Goal: Register for event/course

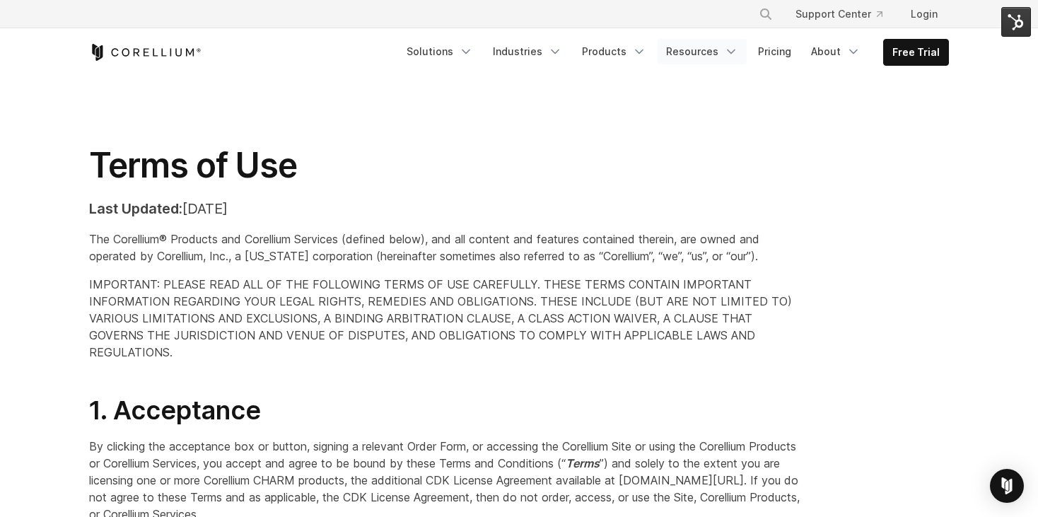
click at [738, 52] on icon "Navigation Menu" at bounding box center [731, 52] width 14 height 14
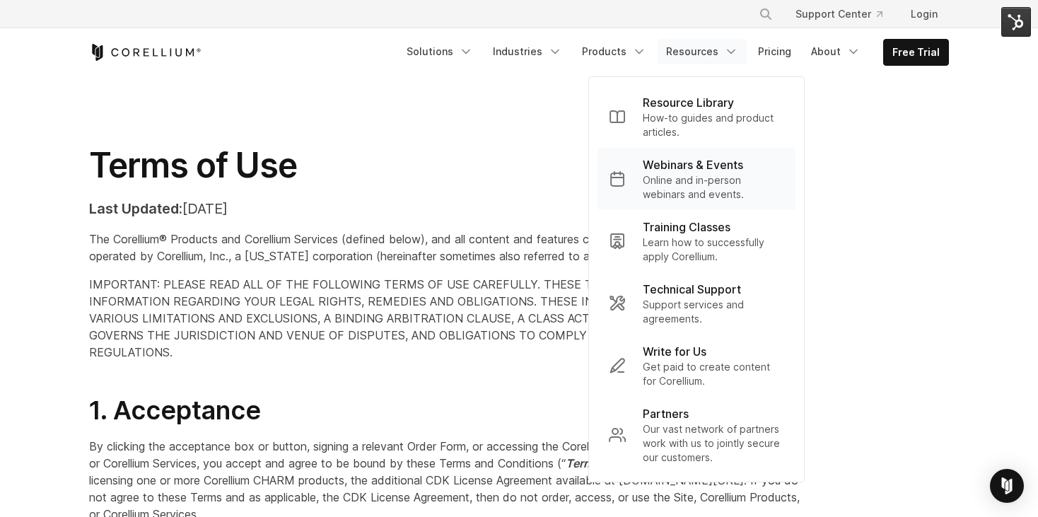
click at [680, 175] on p "Online and in-person webinars and events." at bounding box center [713, 187] width 141 height 28
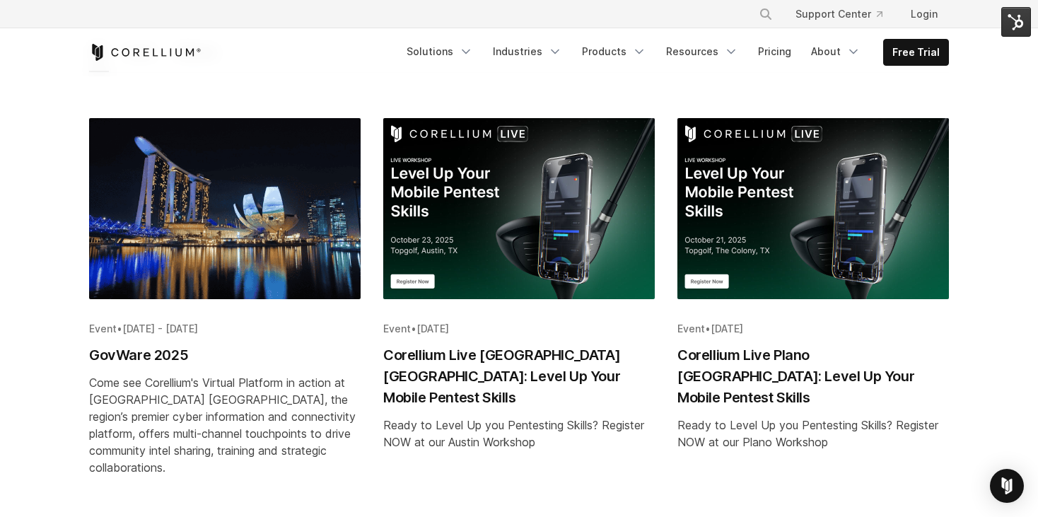
scroll to position [238, 0]
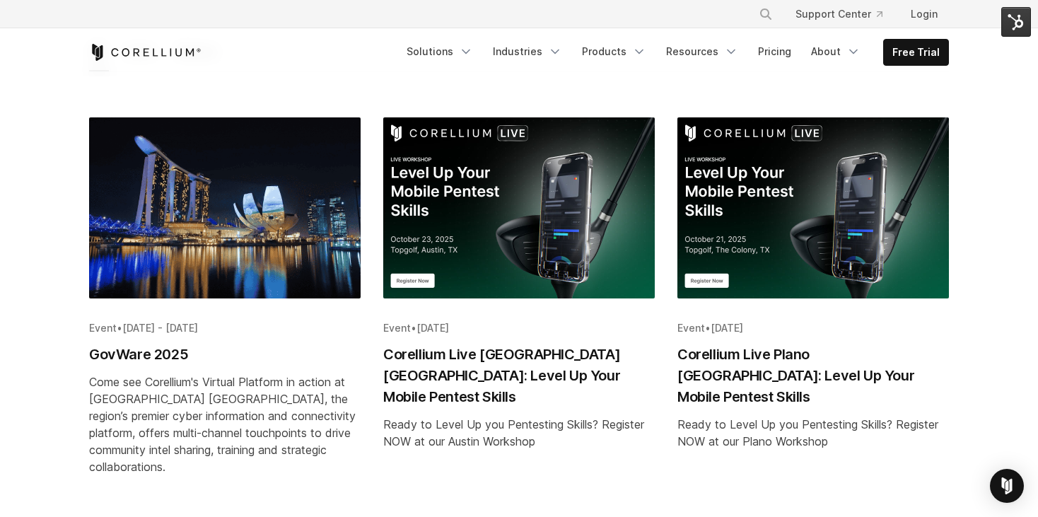
click at [805, 242] on img "Blog post summary: Corellium Live Plano TX: Level Up Your Mobile Pentest Skills" at bounding box center [813, 207] width 272 height 181
